Goal: Find contact information: Find contact information

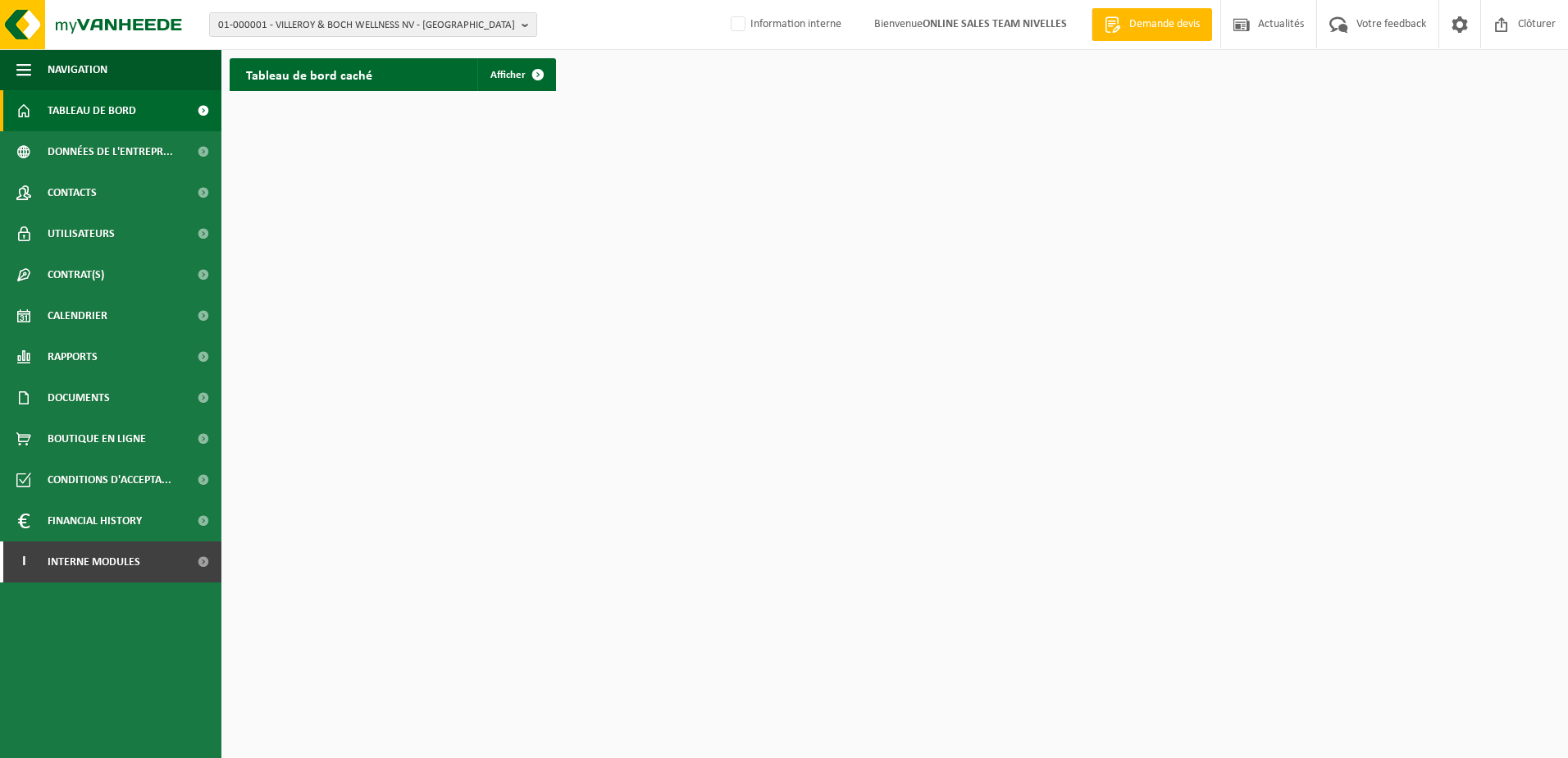
drag, startPoint x: 735, startPoint y: 28, endPoint x: 695, endPoint y: 99, distance: 81.5
click at [735, 28] on label "Information interne" at bounding box center [784, 25] width 114 height 25
click at [725, 0] on input "Information interne" at bounding box center [724, -1] width 1 height 1
checkbox input "true"
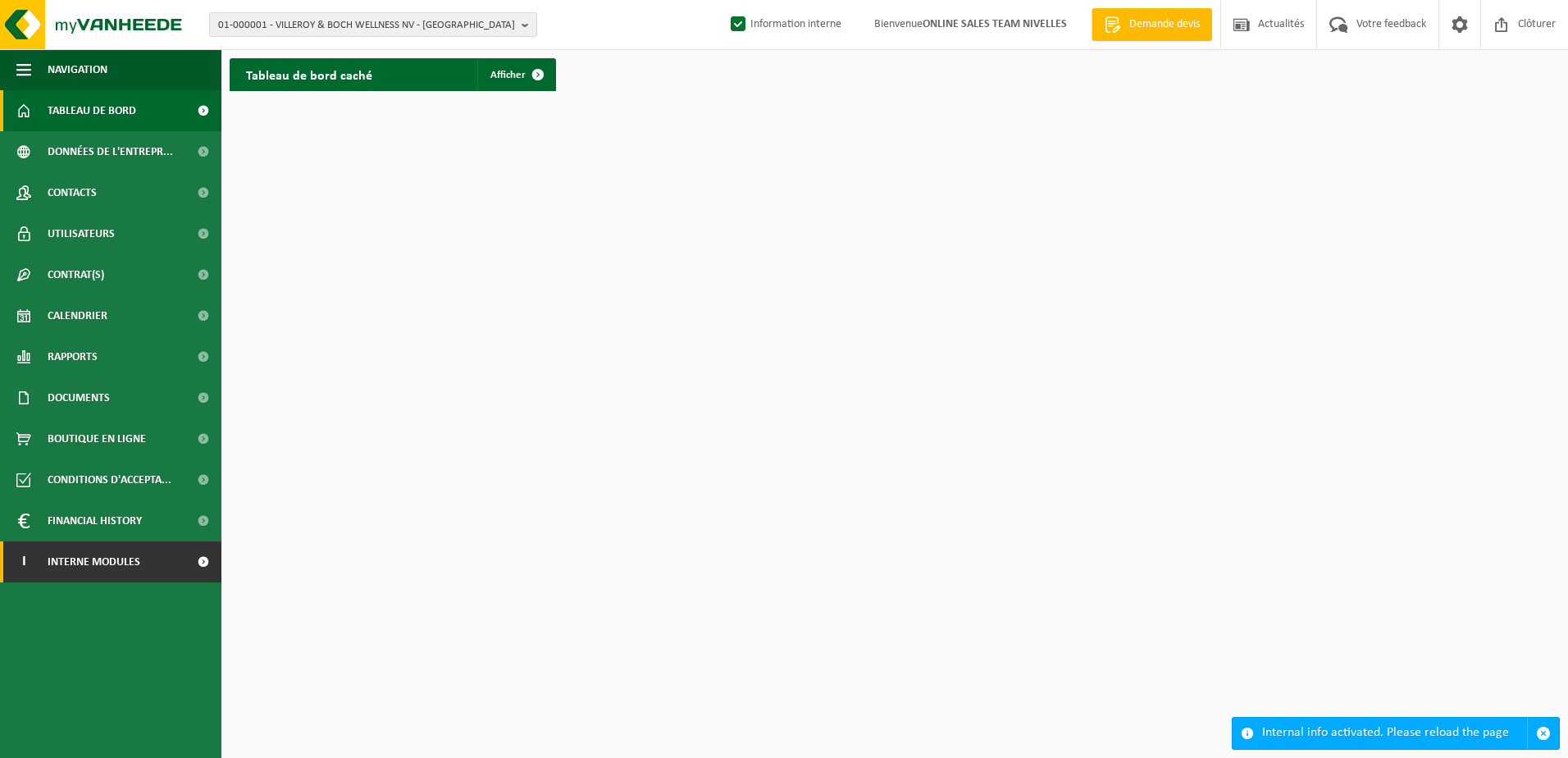
click at [167, 567] on link "I Interne modules" at bounding box center [111, 562] width 222 height 41
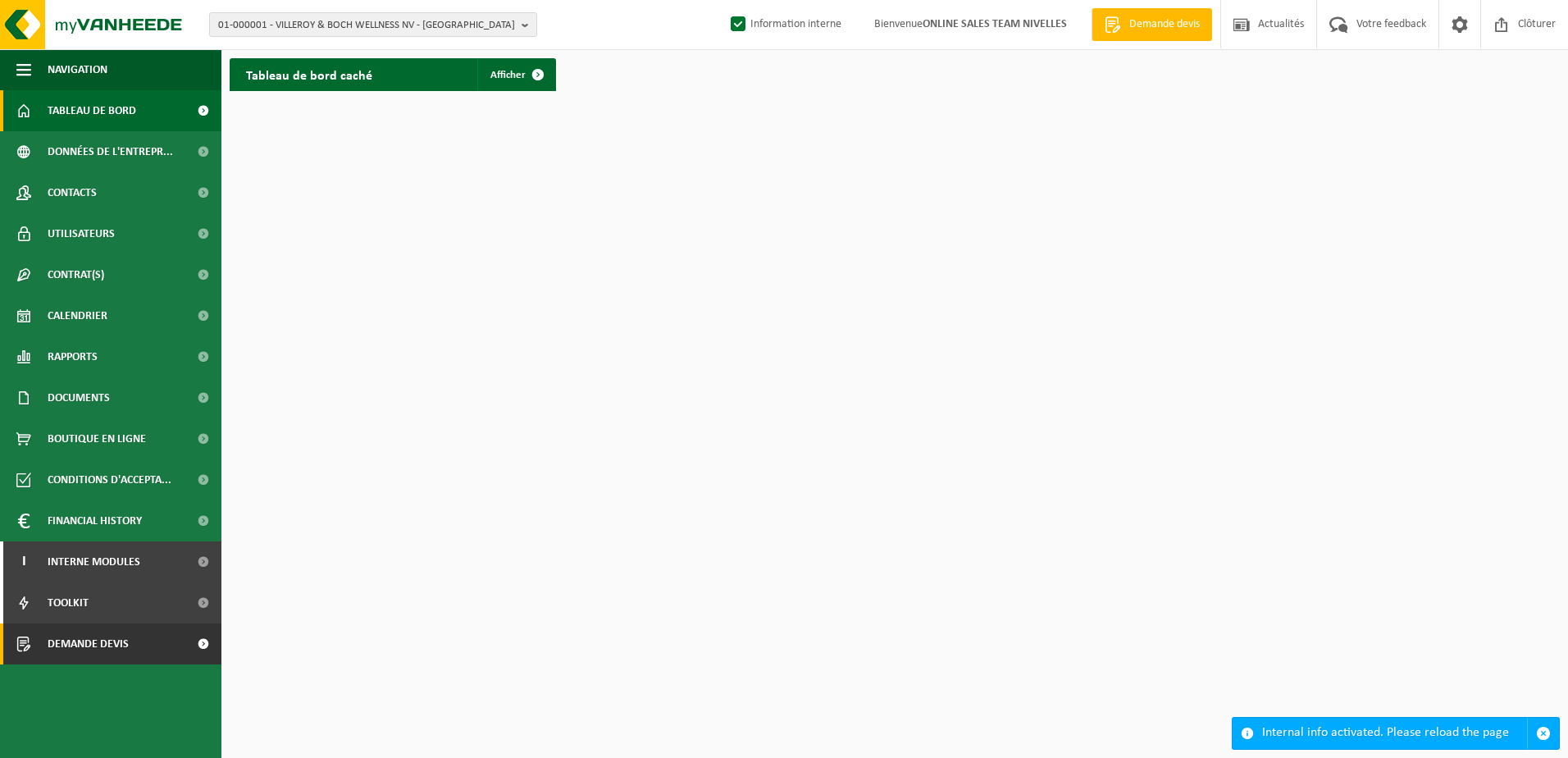
click at [156, 644] on link "Demande devis" at bounding box center [111, 644] width 222 height 41
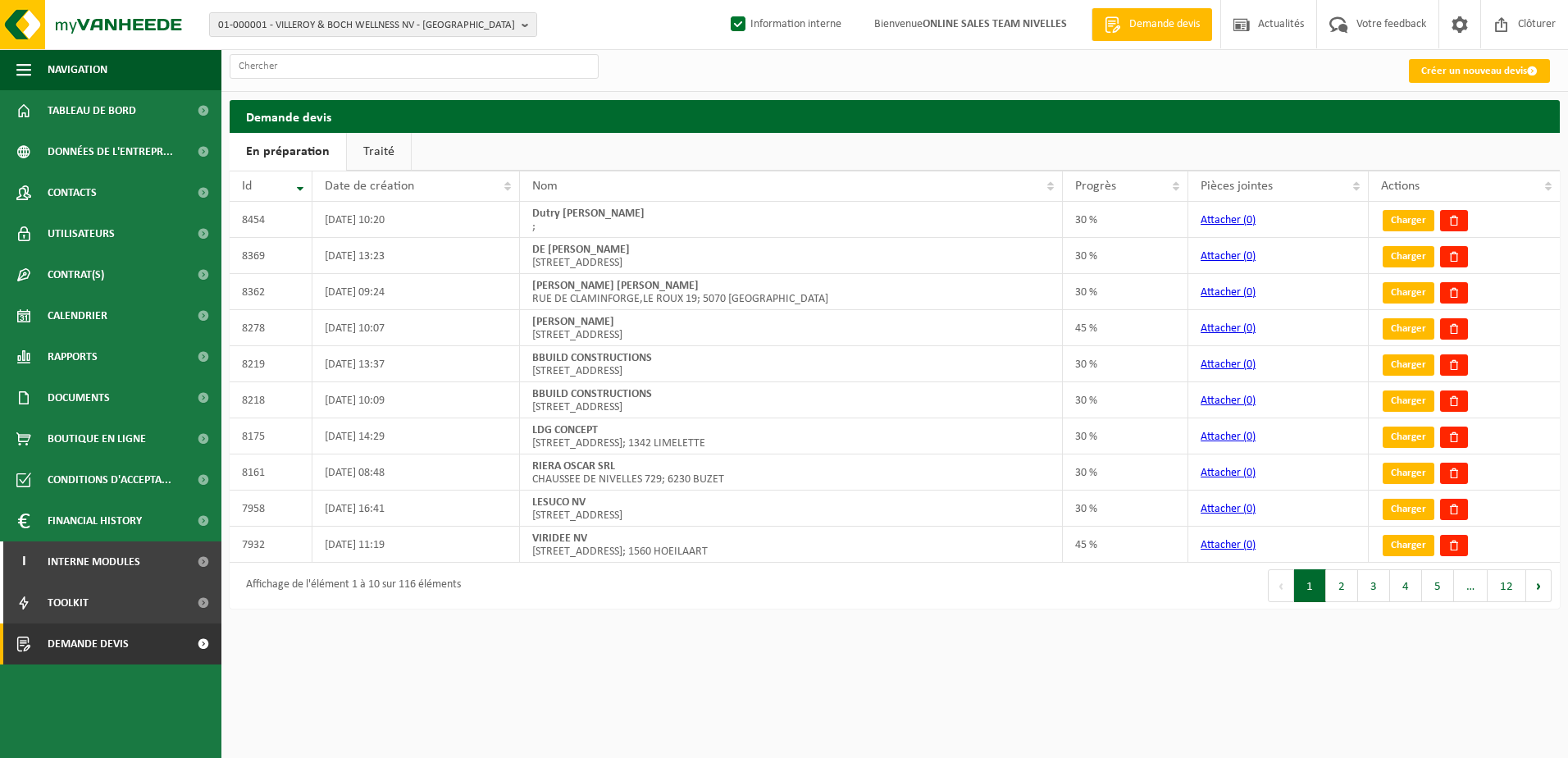
click at [384, 160] on link "Traité" at bounding box center [379, 152] width 64 height 38
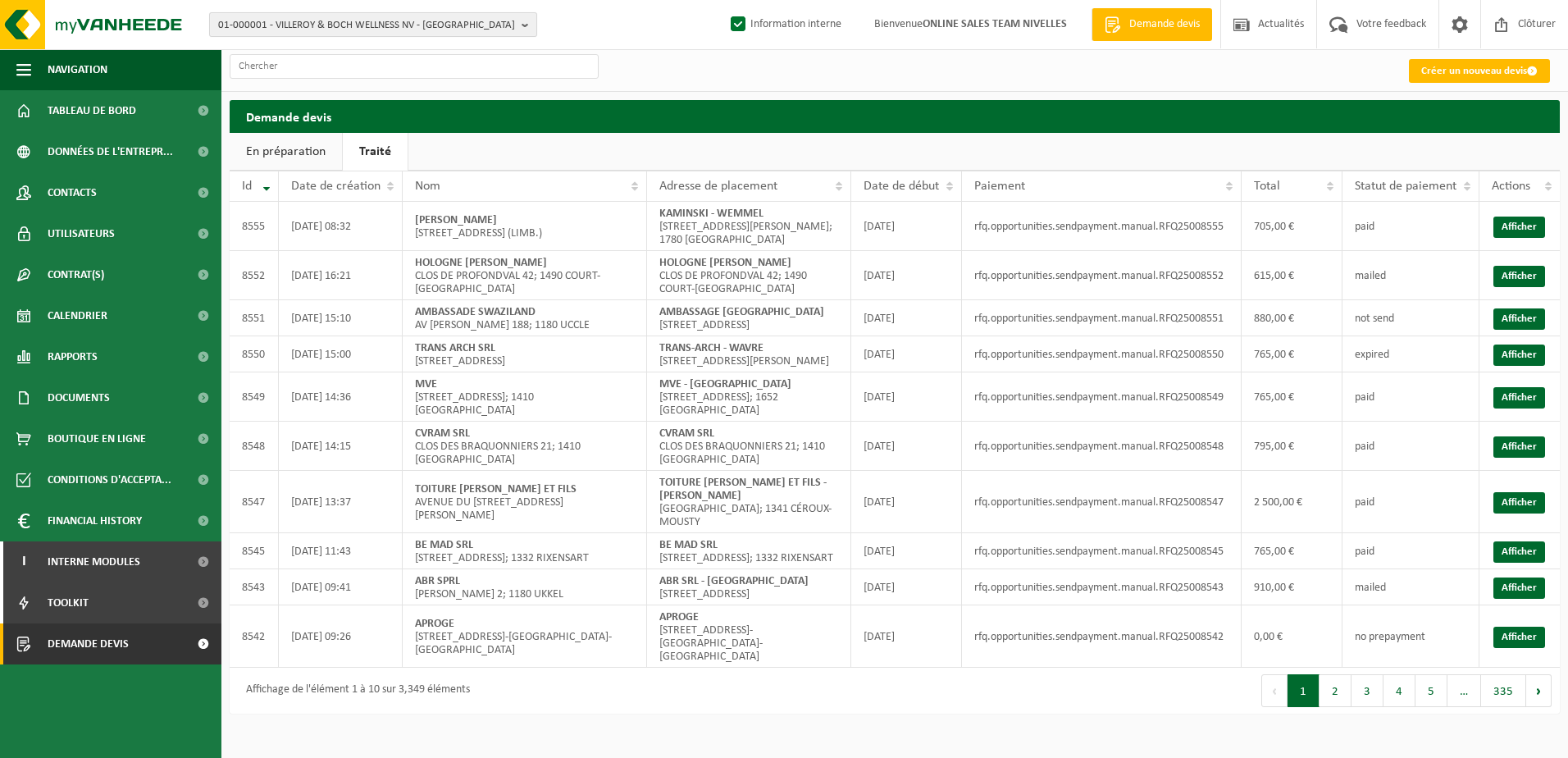
click at [355, 25] on span "01-000001 - VILLEROY & BOCH WELLNESS NV - ROESELARE" at bounding box center [366, 26] width 297 height 25
type input "10-953263"
click at [353, 76] on strong "10-953263 - ACF SPRL - KOEKELBERG" at bounding box center [298, 75] width 160 height 12
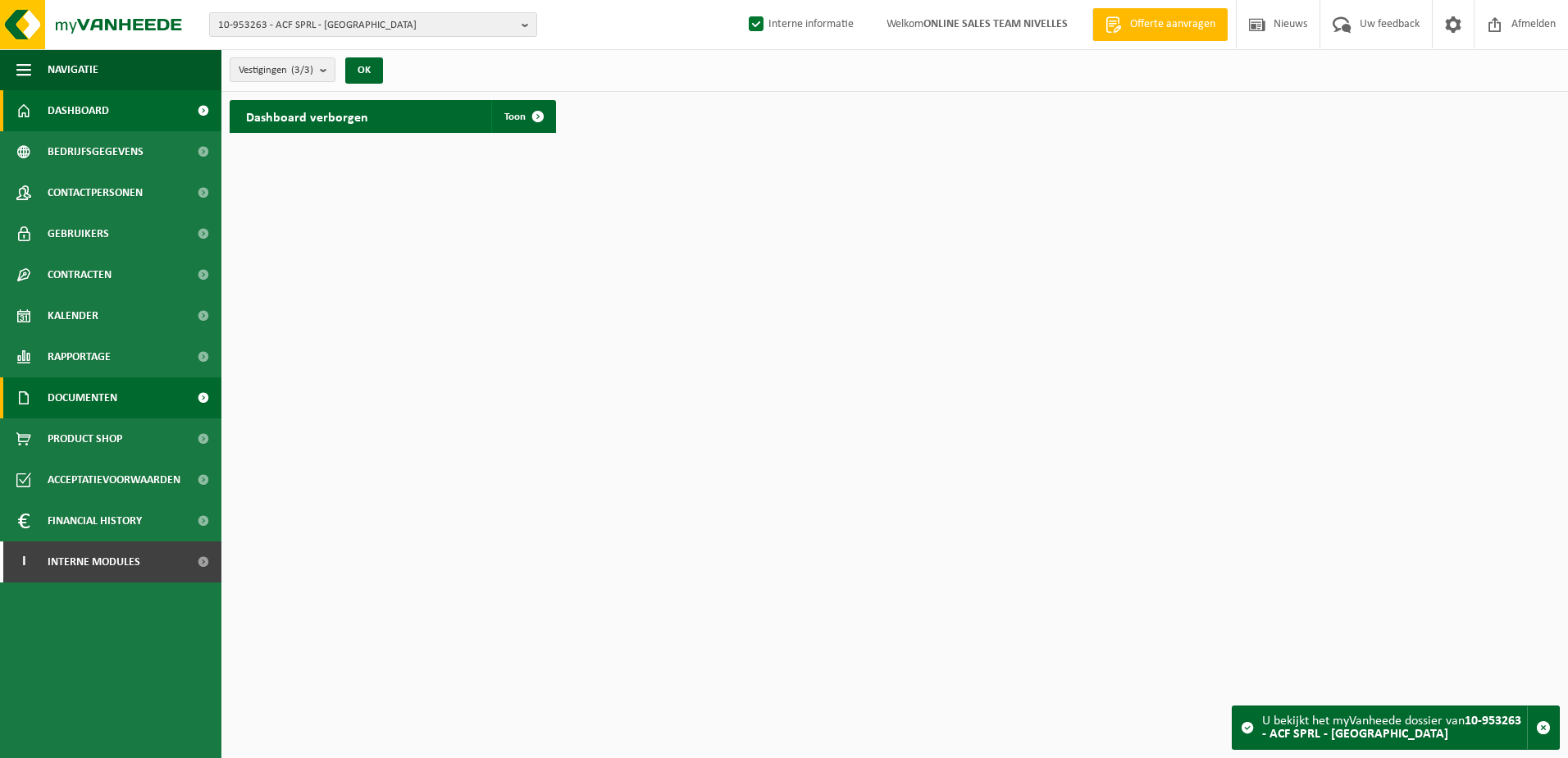
click at [98, 400] on span "Documenten" at bounding box center [83, 398] width 70 height 41
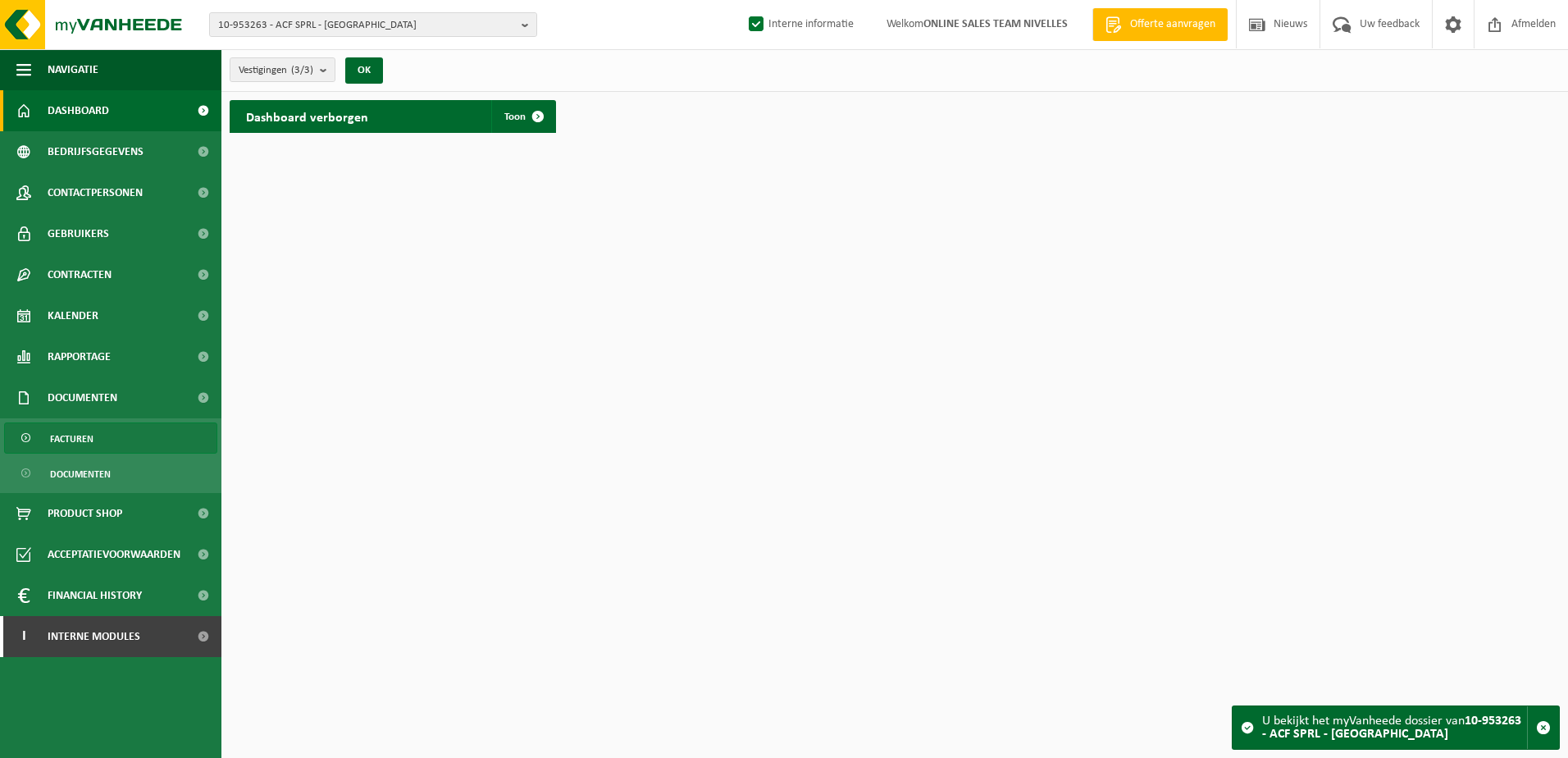
click at [92, 443] on span "Facturen" at bounding box center [71, 438] width 43 height 31
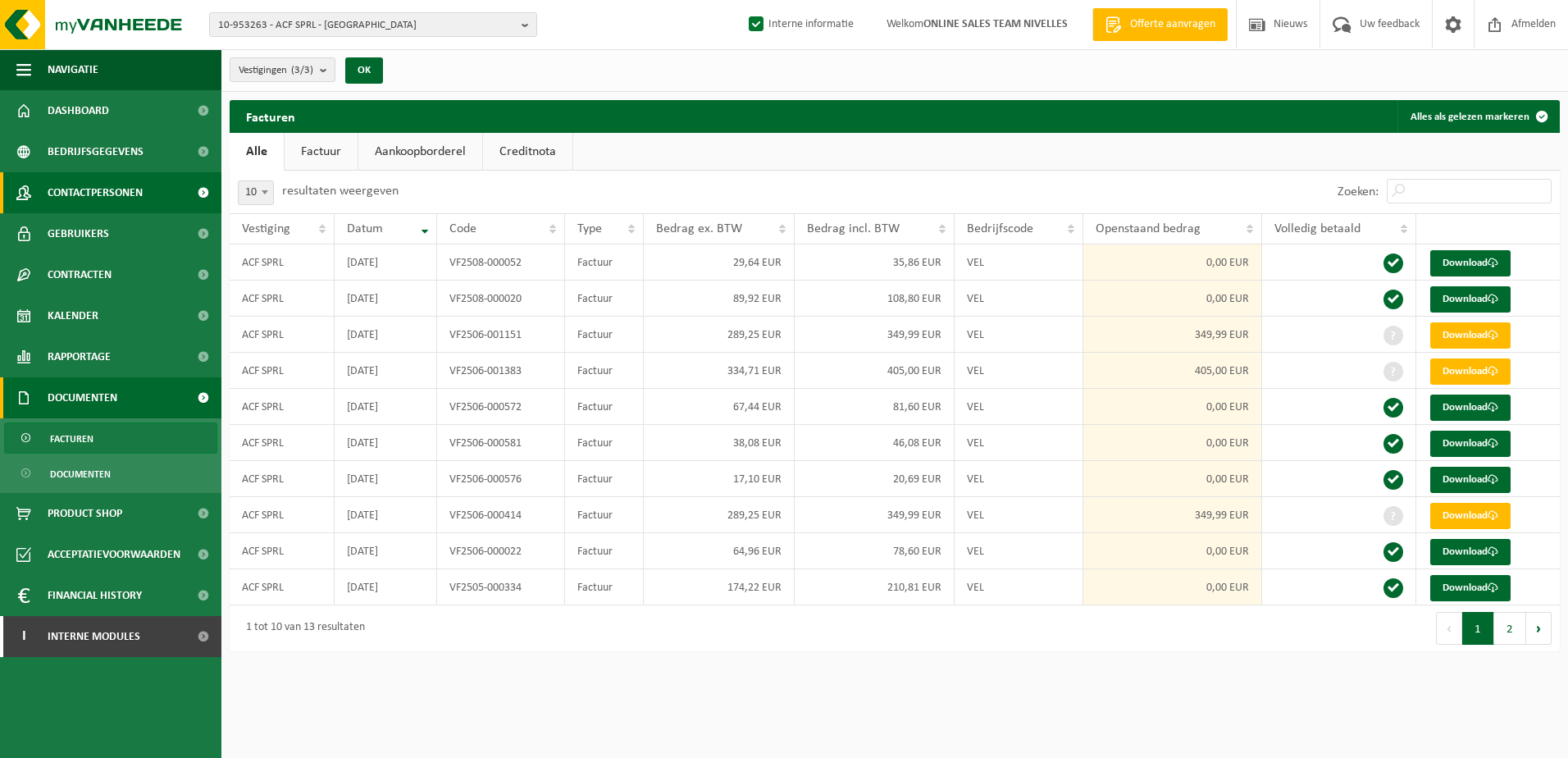
click at [104, 184] on span "Contactpersonen" at bounding box center [95, 193] width 95 height 41
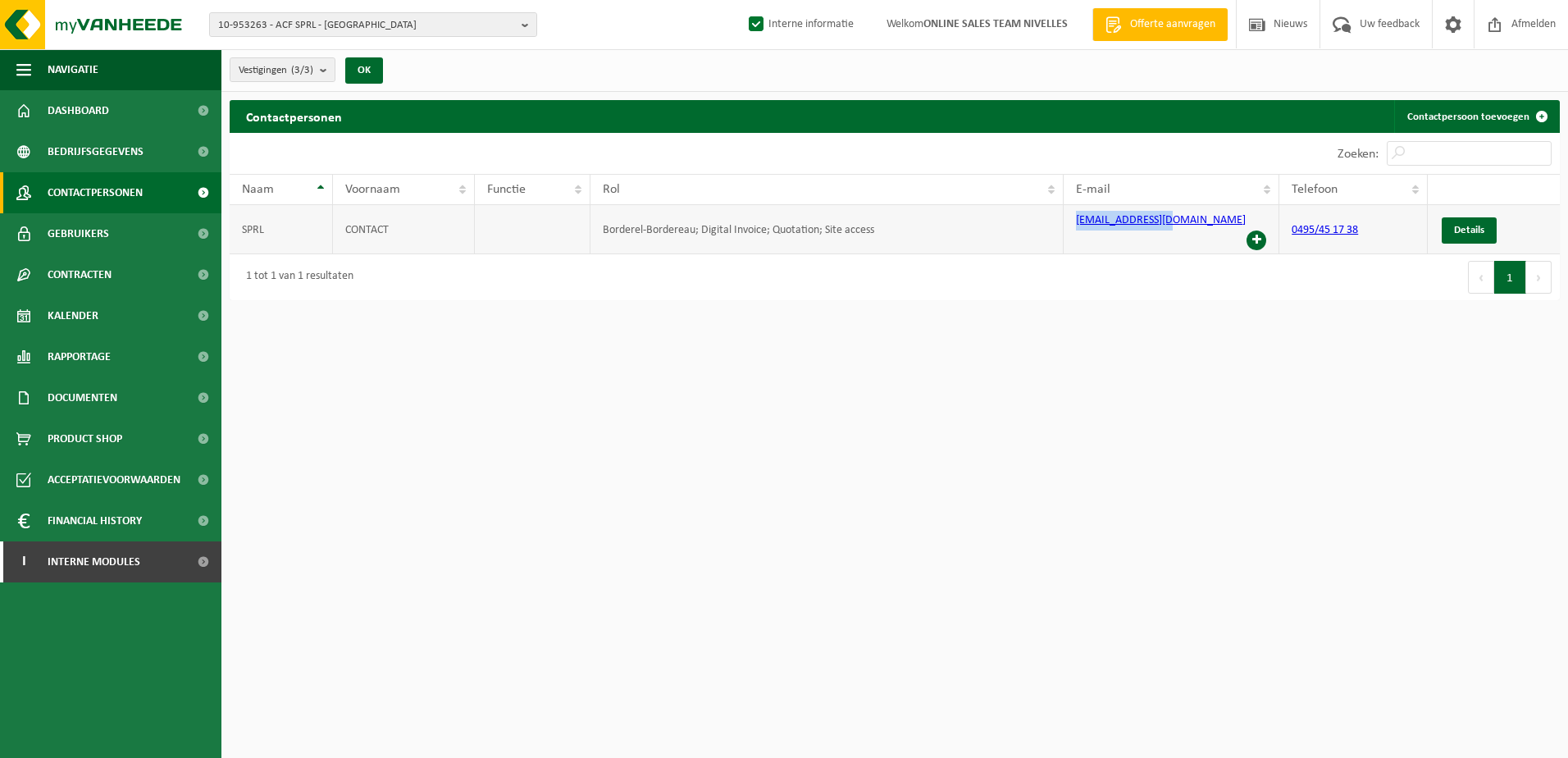
drag, startPoint x: 1164, startPoint y: 222, endPoint x: 1049, endPoint y: 231, distance: 115.4
click at [1049, 231] on tr "SPRL CONTACT Borderel-Bordereau; Digital Invoice; Quotation; Site access andre@…" at bounding box center [894, 229] width 1330 height 49
copy tr "andre@acf-sprl.be"
click at [1026, 482] on html "10-953263 - ACF SPRL - KOEKELBERG 10-953263 - ACF SPRL - [GEOGRAPHIC_DATA] 10-9…" at bounding box center [784, 379] width 1568 height 758
click at [885, 530] on html "10-953263 - ACF SPRL - KOEKELBERG 10-953263 - ACF SPRL - [GEOGRAPHIC_DATA] 10-9…" at bounding box center [784, 379] width 1568 height 758
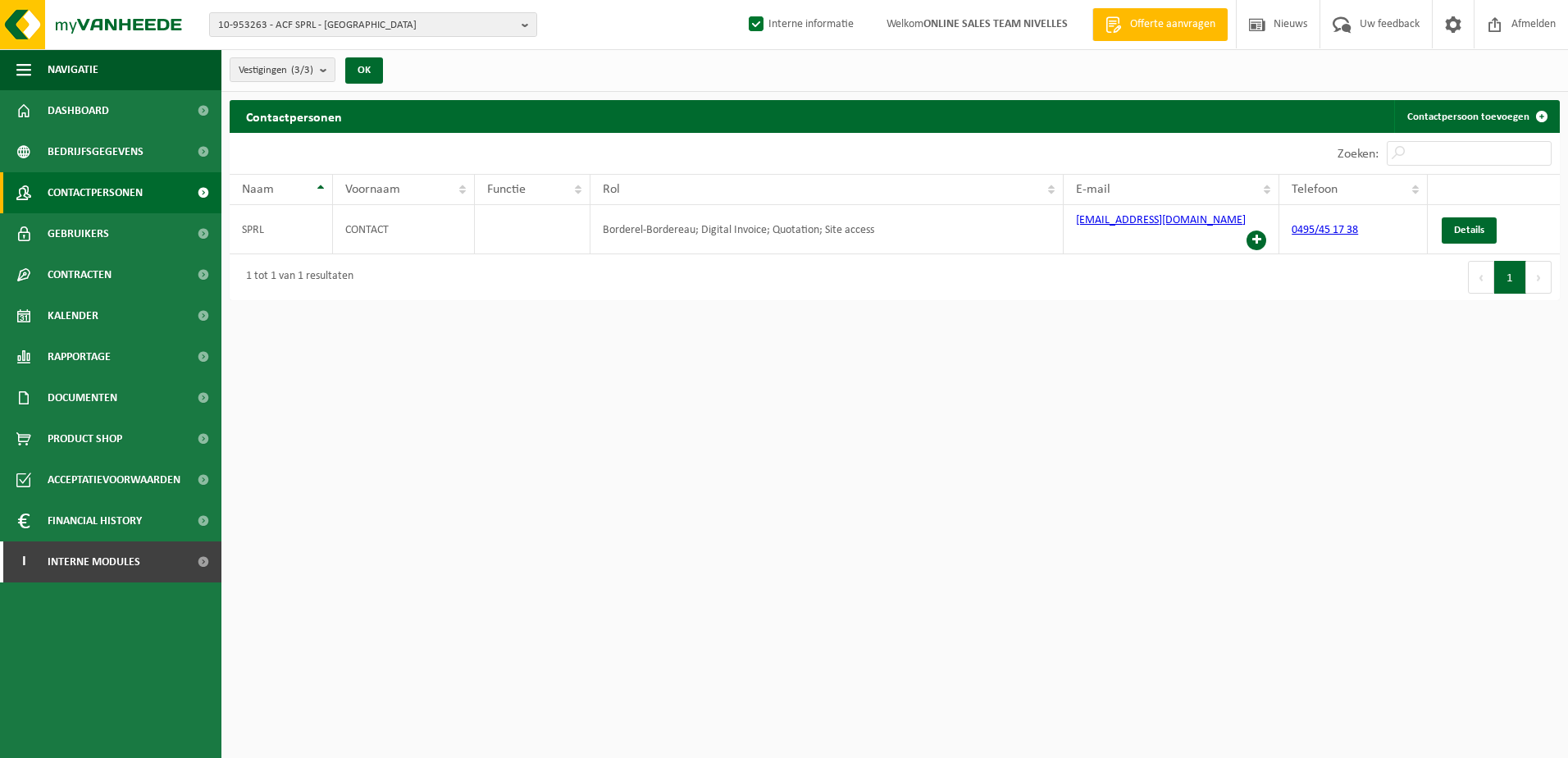
click at [1110, 399] on html "10-953263 - ACF SPRL - KOEKELBERG 10-953263 - ACF SPRL - [GEOGRAPHIC_DATA] 10-9…" at bounding box center [784, 379] width 1568 height 758
click at [993, 482] on html "10-953263 - ACF SPRL - KOEKELBERG 10-953263 - ACF SPRL - [GEOGRAPHIC_DATA] 10-9…" at bounding box center [784, 379] width 1568 height 758
click at [566, 495] on html "10-953263 - ACF SPRL - KOEKELBERG 10-953263 - ACF SPRL - [GEOGRAPHIC_DATA] 10-9…" at bounding box center [784, 379] width 1568 height 758
click at [516, 20] on button "10-953263 - ACF SPRL - [GEOGRAPHIC_DATA]" at bounding box center [374, 25] width 328 height 25
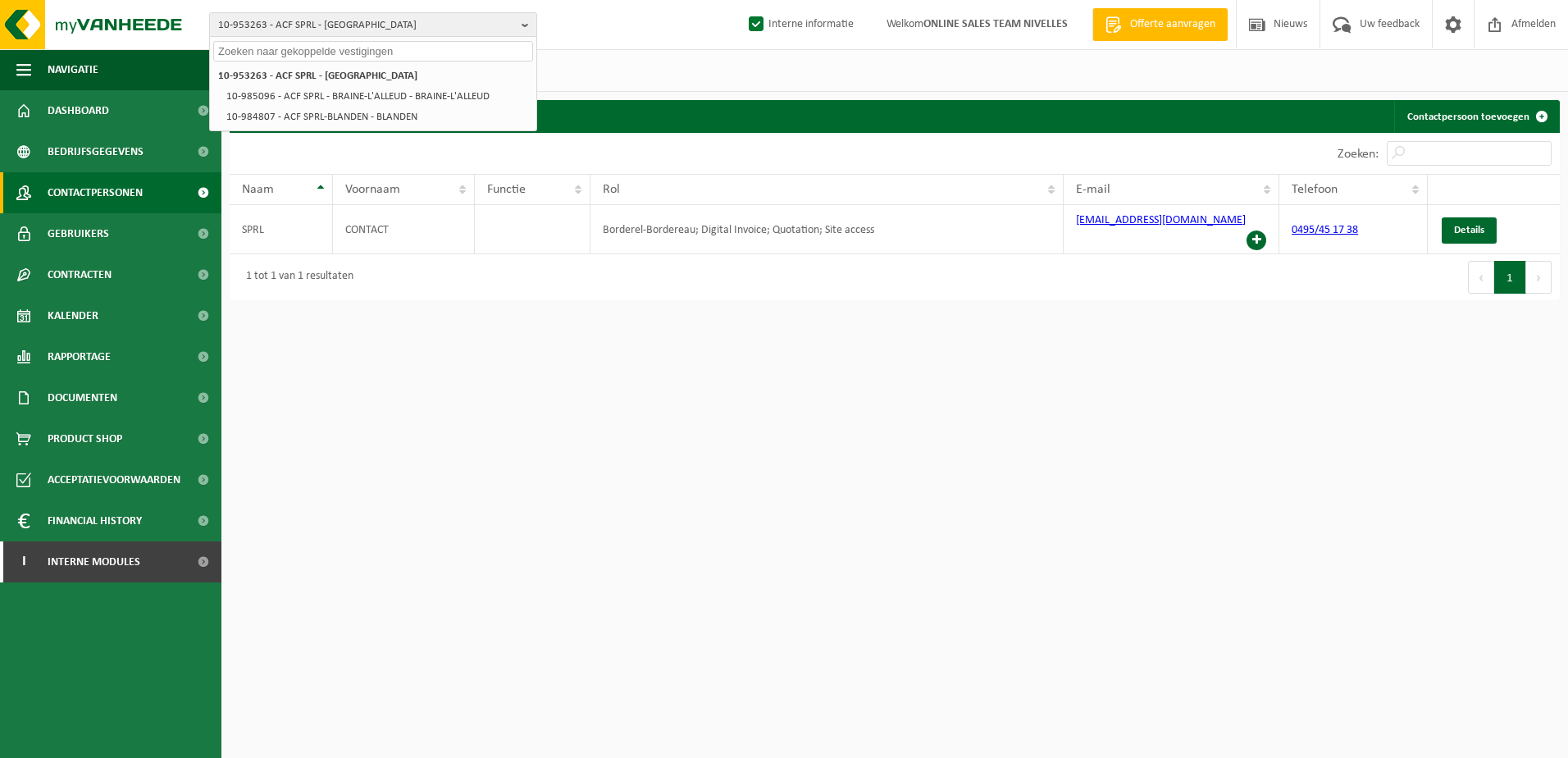
click at [504, 330] on html "10-953263 - ACF SPRL - KOEKELBERG 10-953263 - ACF SPRL - [GEOGRAPHIC_DATA] 10-9…" at bounding box center [784, 379] width 1568 height 758
click at [186, 558] on span at bounding box center [203, 562] width 37 height 41
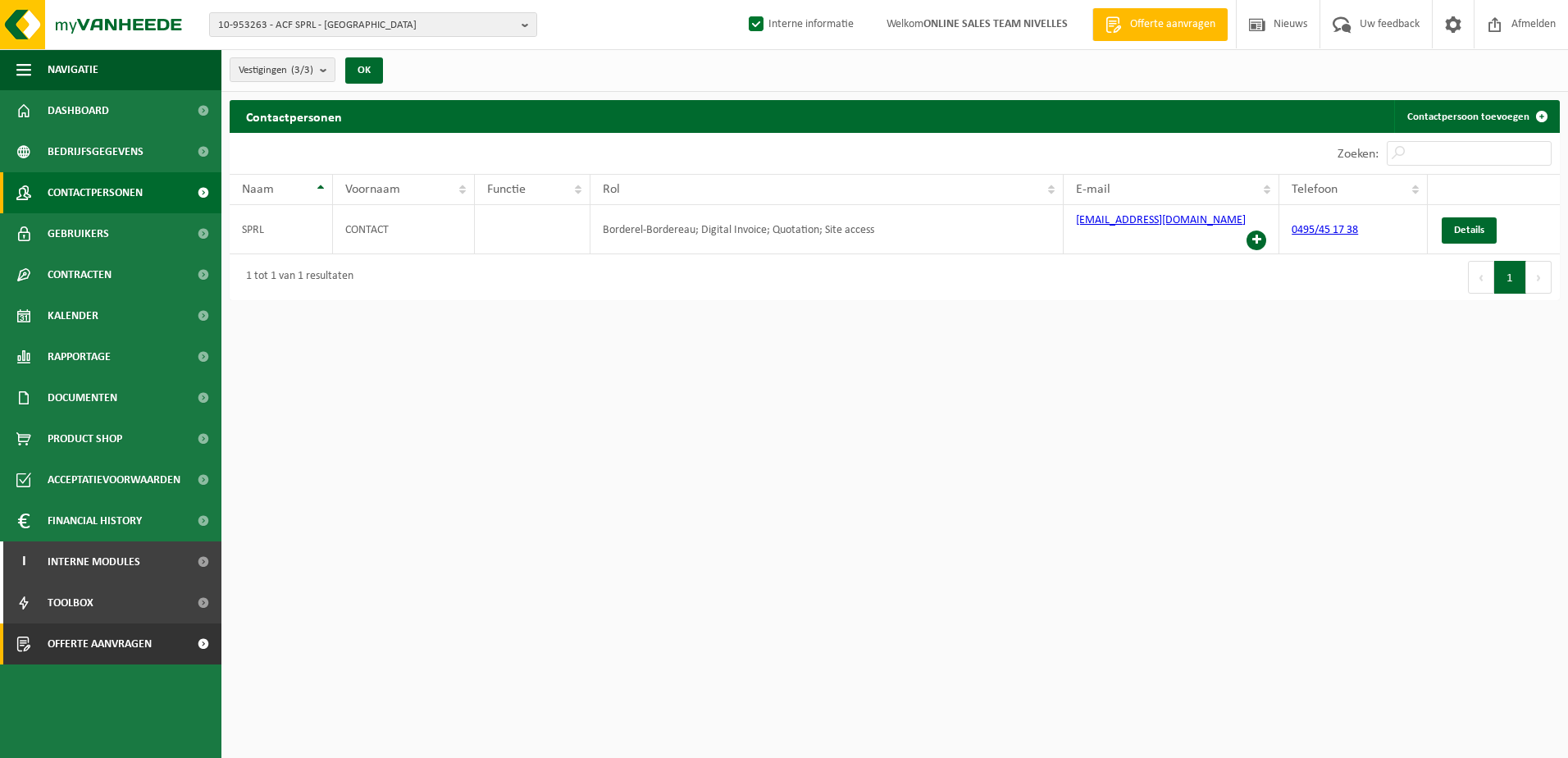
click at [193, 637] on span at bounding box center [203, 644] width 37 height 41
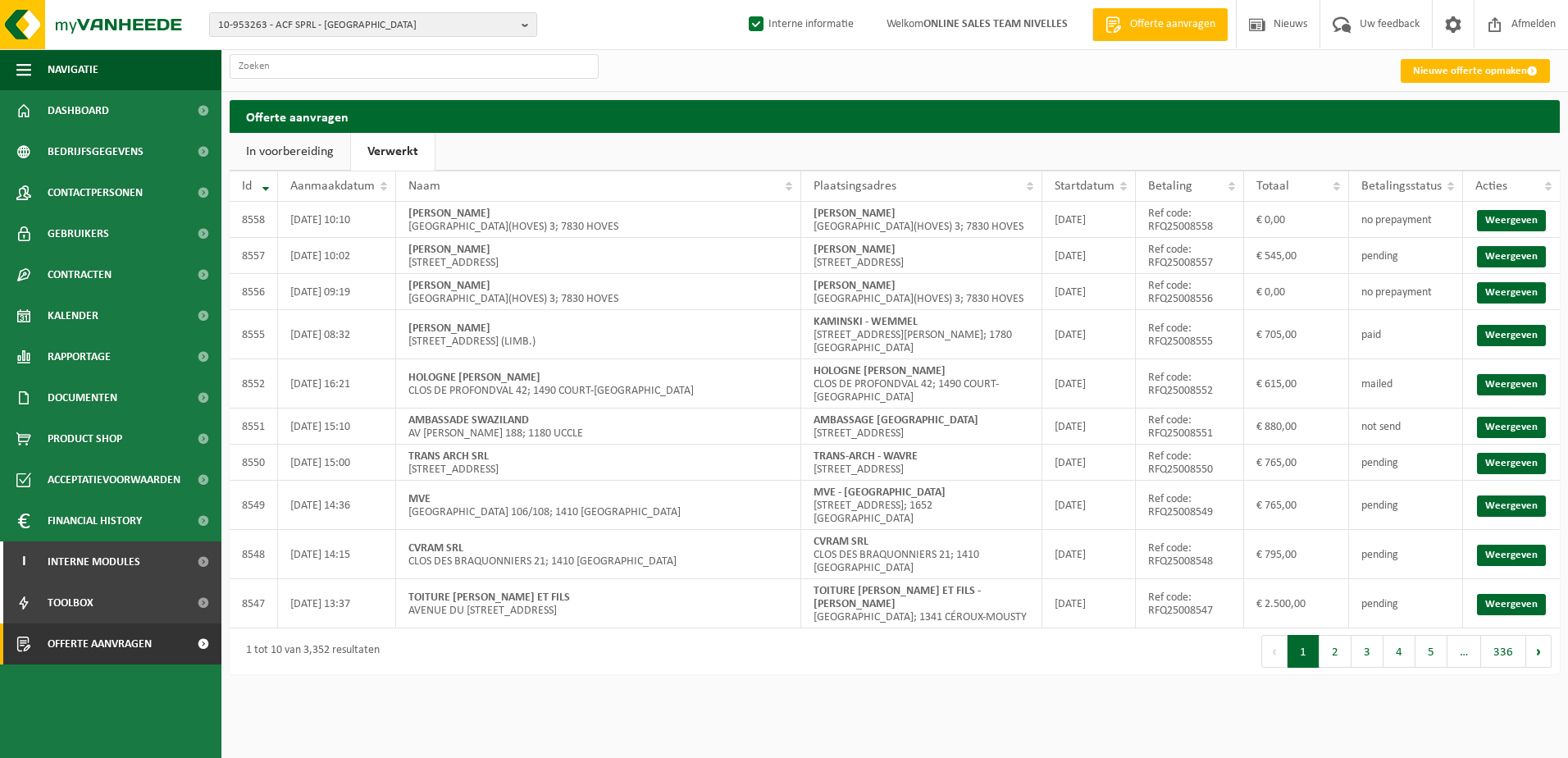
click at [413, 152] on link "Verwerkt" at bounding box center [393, 152] width 83 height 38
drag, startPoint x: 792, startPoint y: 739, endPoint x: 792, endPoint y: 730, distance: 9.0
click at [792, 730] on html "10-953263 - ACF SPRL - KOEKELBERG 10-953263 - ACF SPRL - [GEOGRAPHIC_DATA] 10-9…" at bounding box center [784, 379] width 1568 height 758
